Goal: Task Accomplishment & Management: Manage account settings

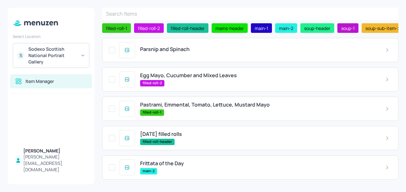
scroll to position [23, 0]
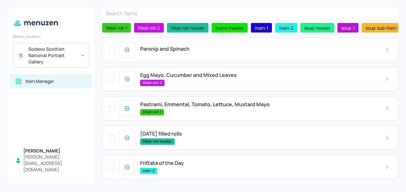
click at [181, 52] on span "Parsnip and Spinach" at bounding box center [164, 49] width 49 height 6
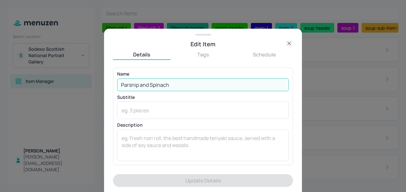
drag, startPoint x: 179, startPoint y: 84, endPoint x: 117, endPoint y: 92, distance: 62.1
click at [117, 92] on div "Name [PERSON_NAME] and Spinach ​ Subtitle x ​ Description x ​" at bounding box center [203, 116] width 172 height 89
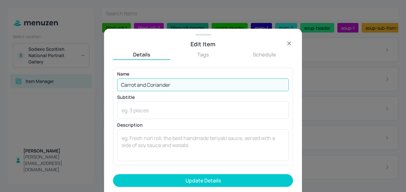
type input "Carrot and Coriander"
click at [113, 174] on button "Update Details" at bounding box center [203, 180] width 180 height 13
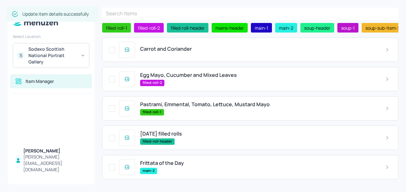
click at [164, 76] on span "Egg Mayo, Cucumber and Mixed Leaves" at bounding box center [188, 75] width 97 height 6
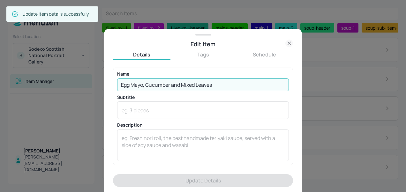
drag, startPoint x: 217, startPoint y: 85, endPoint x: 118, endPoint y: 83, distance: 98.9
click at [118, 83] on input "Egg Mayo, Cucumber and Mixed Leaves" at bounding box center [203, 84] width 172 height 13
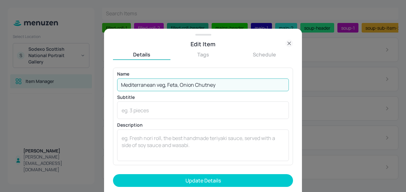
click at [160, 88] on input "Mediterranean veg, Feta, Onion Chutney" at bounding box center [203, 84] width 172 height 13
click at [158, 85] on input "Mediterranean vg, Feta, Onion Chutney" at bounding box center [203, 84] width 172 height 13
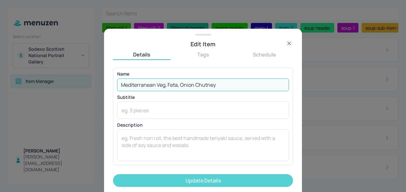
type input "Mediterranean Veg, Feta, Onion Chutney"
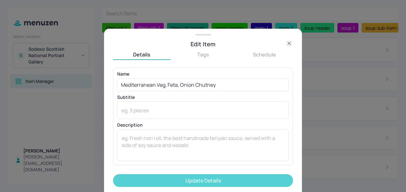
click at [200, 179] on button "Update Details" at bounding box center [203, 180] width 180 height 13
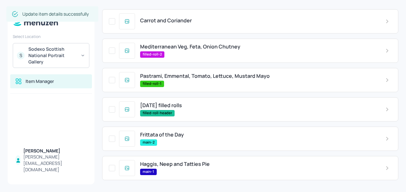
scroll to position [52, 0]
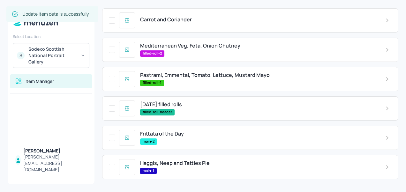
click at [173, 85] on div "filled-roll-1" at bounding box center [257, 83] width 235 height 6
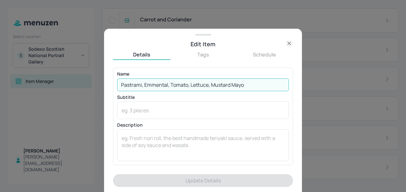
drag, startPoint x: 260, startPoint y: 86, endPoint x: 121, endPoint y: 81, distance: 139.8
drag, startPoint x: 121, startPoint y: 81, endPoint x: 112, endPoint y: 86, distance: 10.4
click at [112, 86] on div "Edit Item Details Tags Schedule Name Pastrami, Emmental, Tomato, Lettuce, Musta…" at bounding box center [203, 110] width 198 height 163
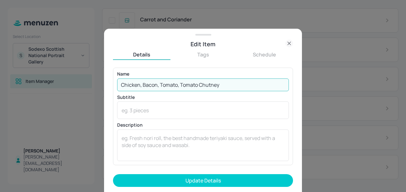
type input "Chicken, Bacon, Tomato, Tomato Chutney"
click at [113, 174] on button "Update Details" at bounding box center [203, 180] width 180 height 13
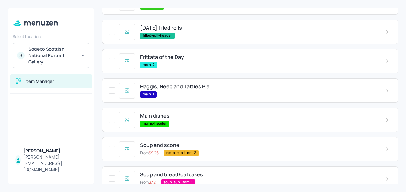
scroll to position [130, 0]
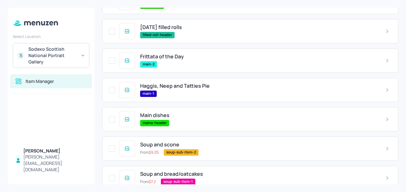
click at [173, 84] on span "Haggis, Neep and Tatties Pie" at bounding box center [175, 86] width 70 height 6
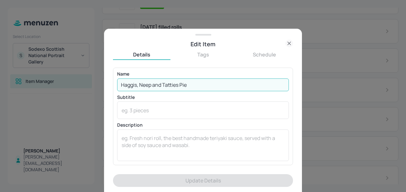
drag, startPoint x: 205, startPoint y: 86, endPoint x: 114, endPoint y: 76, distance: 91.8
click at [114, 76] on div "Name [PERSON_NAME], Neep and Tatties Pie ​ Subtitle x ​ Description x ​" at bounding box center [203, 116] width 180 height 97
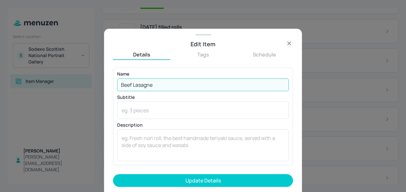
type input "Beef Lasagne"
click at [113, 174] on button "Update Details" at bounding box center [203, 180] width 180 height 13
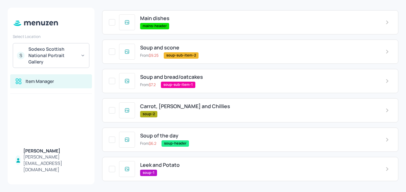
scroll to position [228, 0]
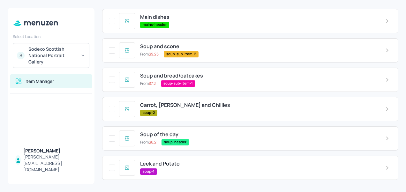
click at [163, 107] on span "Carrot, [PERSON_NAME] and Chillies" at bounding box center [185, 105] width 90 height 6
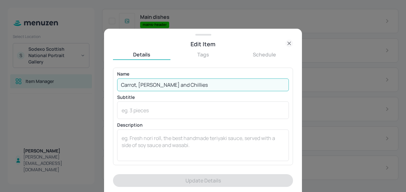
drag, startPoint x: 199, startPoint y: 82, endPoint x: 108, endPoint y: 85, distance: 91.6
click at [108, 85] on div "Edit Item Details Tags Schedule Name Carrot, Ginger and Chillies ​ Subtitle x ​…" at bounding box center [203, 110] width 198 height 163
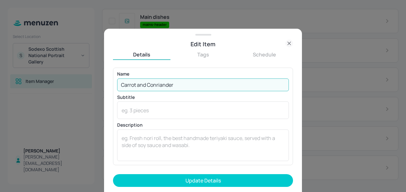
type input "Carrot and Conriander"
click at [113, 174] on button "Update Details" at bounding box center [203, 180] width 180 height 13
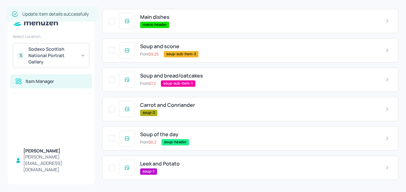
click at [164, 111] on div "soup-2" at bounding box center [257, 113] width 235 height 6
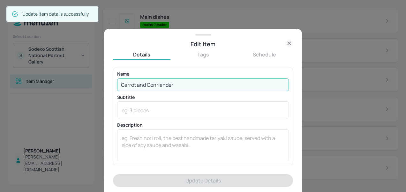
click at [156, 85] on input "Carrot and Conriander" at bounding box center [203, 84] width 172 height 13
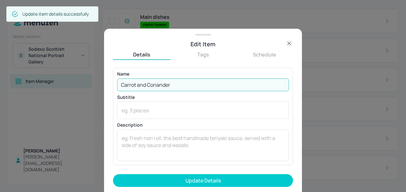
type input "Carrot and Coriander"
click at [113, 174] on button "Update Details" at bounding box center [203, 180] width 180 height 13
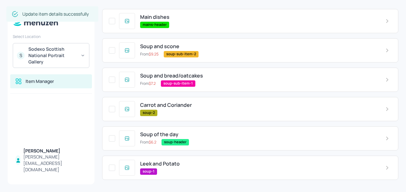
click at [160, 163] on span "Leek and Potato" at bounding box center [160, 164] width 40 height 6
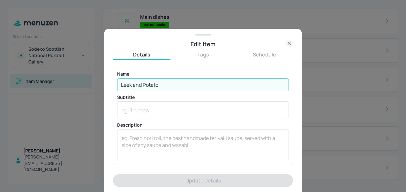
drag, startPoint x: 169, startPoint y: 79, endPoint x: 105, endPoint y: 86, distance: 64.2
click at [105, 86] on div "Edit Item Details Tags Schedule Name [PERSON_NAME] and Potato ​ Subtitle x ​ De…" at bounding box center [203, 110] width 198 height 163
type input "s"
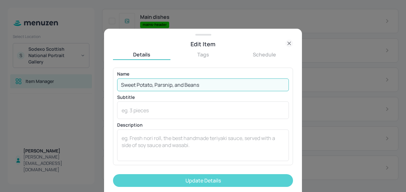
type input "Sweet Potato, Parsnip, and Beans"
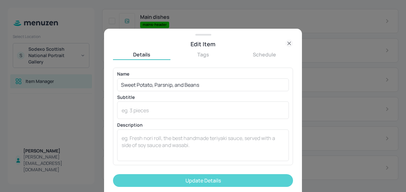
click at [157, 180] on button "Update Details" at bounding box center [203, 180] width 180 height 13
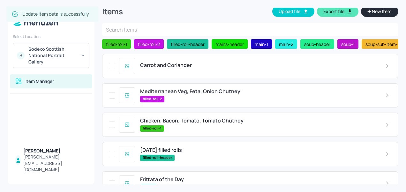
scroll to position [0, 0]
